Goal: Information Seeking & Learning: Understand process/instructions

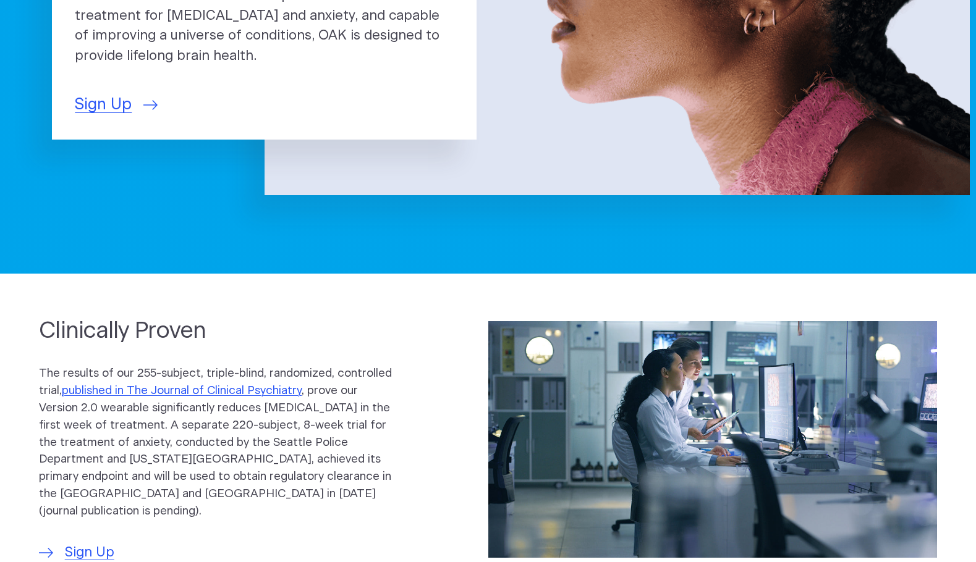
scroll to position [185, 0]
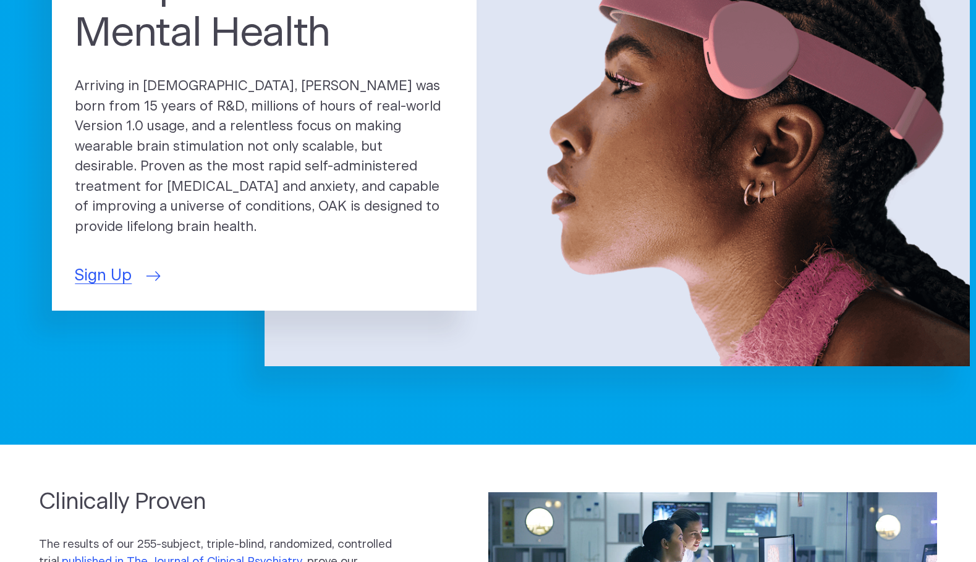
click at [111, 274] on span "Sign Up" at bounding box center [103, 275] width 57 height 23
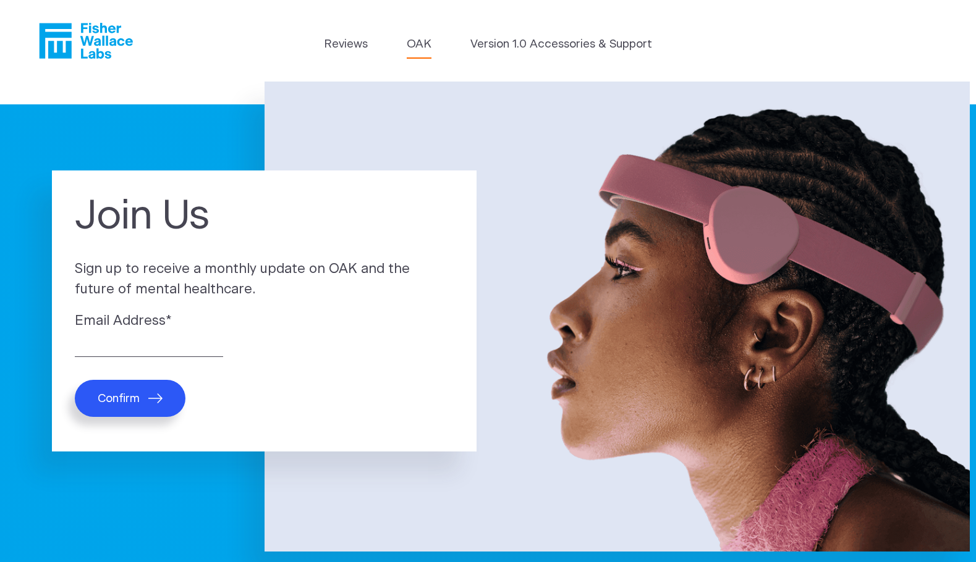
click at [419, 44] on link "OAK" at bounding box center [419, 44] width 25 height 17
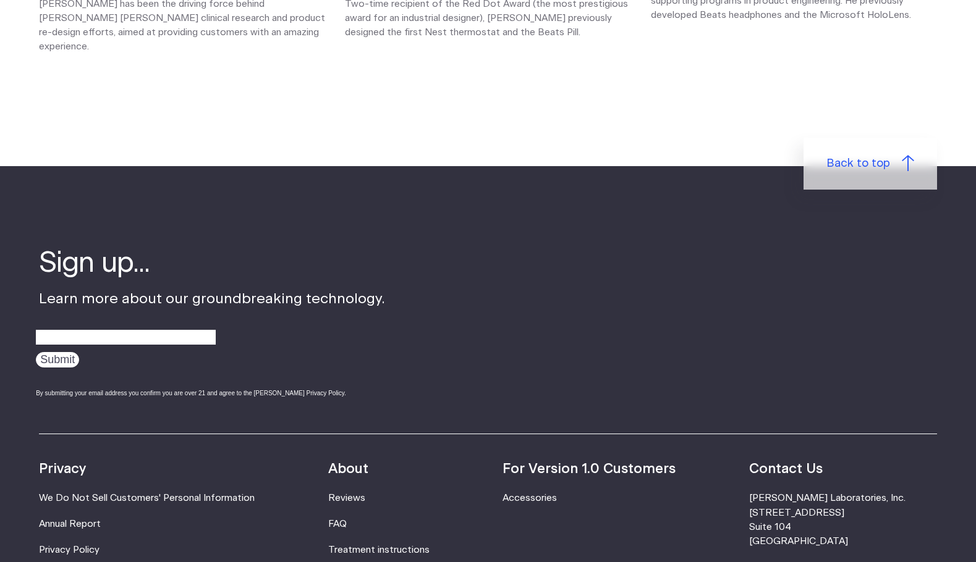
scroll to position [2039, 0]
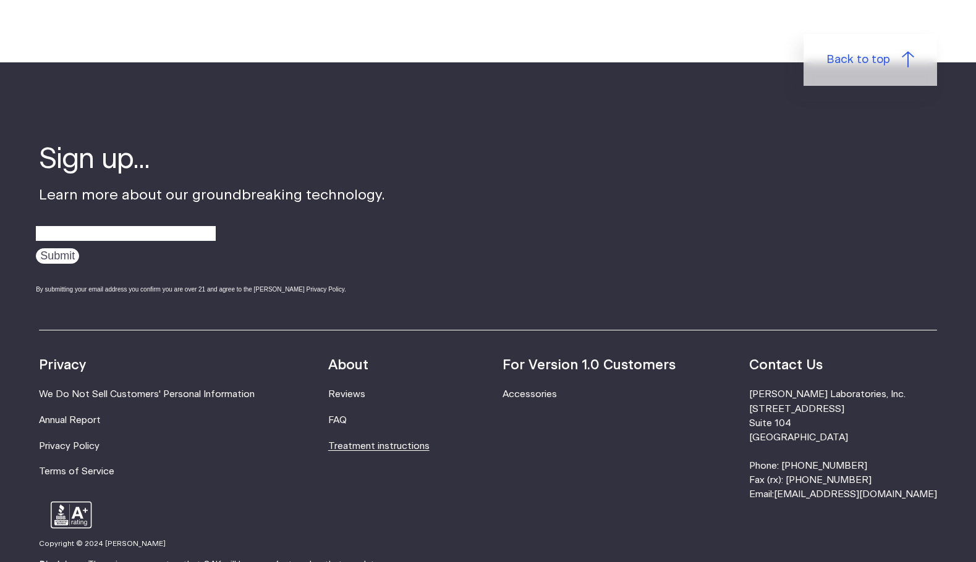
click at [372, 442] on link "Treatment instructions" at bounding box center [378, 446] width 101 height 9
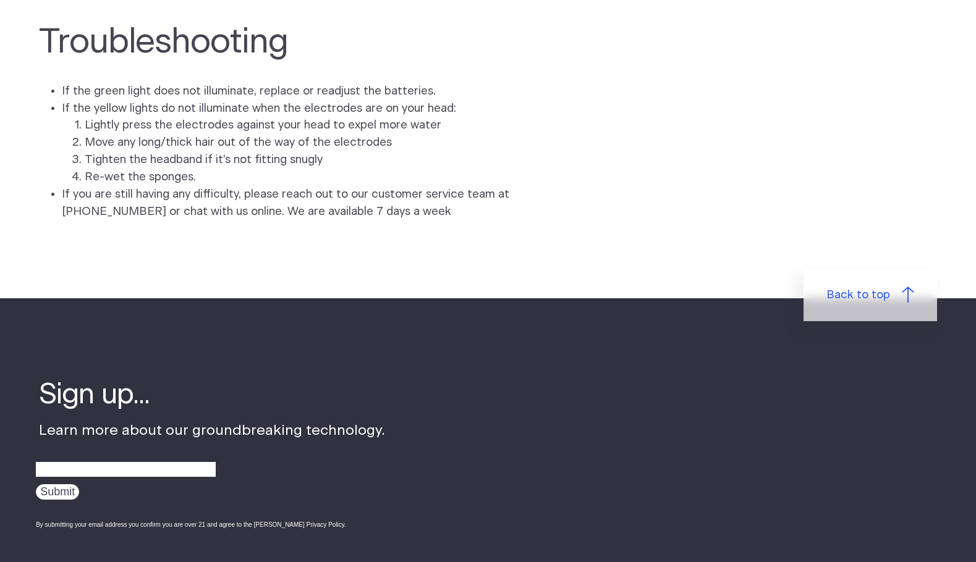
scroll to position [3522, 0]
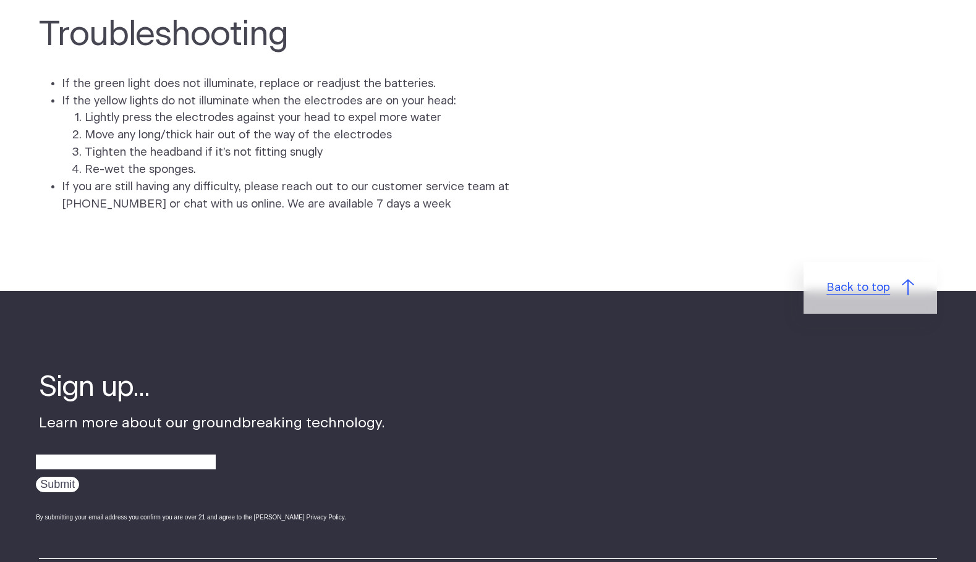
click at [872, 305] on link "Back to top" at bounding box center [869, 288] width 133 height 52
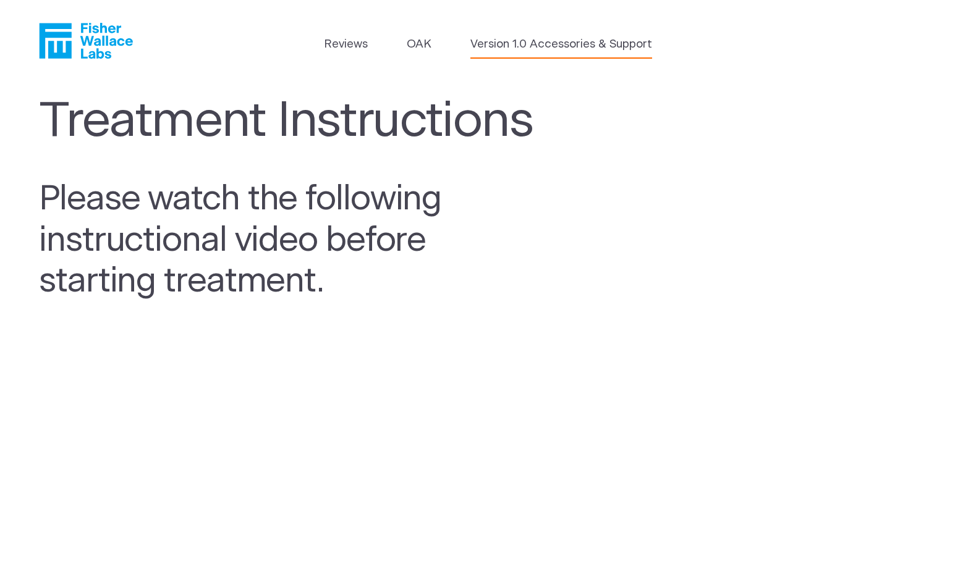
click at [484, 44] on link "Version 1.0 Accessories & Support" at bounding box center [561, 44] width 182 height 17
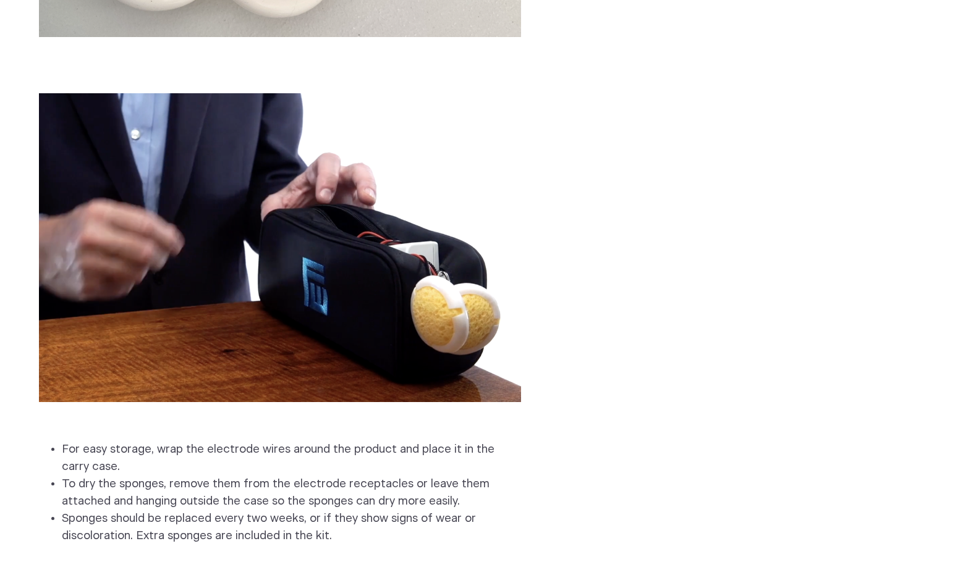
scroll to position [3192, 0]
